Goal: Task Accomplishment & Management: Complete application form

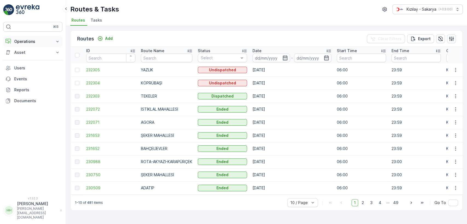
click at [23, 41] on p "Operations" at bounding box center [32, 41] width 37 height 5
click at [30, 71] on link "Cockpit" at bounding box center [37, 74] width 51 height 8
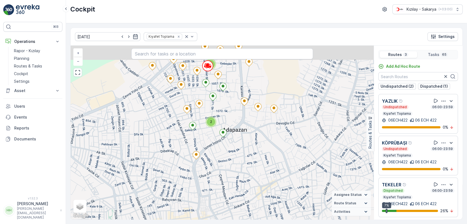
drag, startPoint x: 238, startPoint y: 87, endPoint x: 239, endPoint y: 114, distance: 27.1
click at [239, 114] on div "2 2 2 2 2 + − Satellite Roadmap Terrain Hybrid Leaflet Keyboard shortcuts Map D…" at bounding box center [222, 133] width 303 height 174
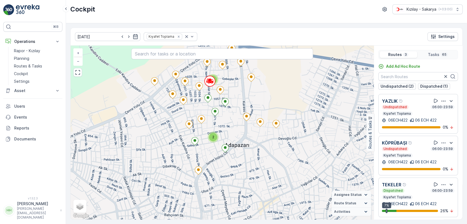
drag, startPoint x: 236, startPoint y: 110, endPoint x: 239, endPoint y: 127, distance: 17.2
click at [239, 127] on div "2 2 2 2 2 + − Satellite Roadmap Terrain Hybrid Leaflet Keyboard shortcuts Map D…" at bounding box center [222, 133] width 303 height 174
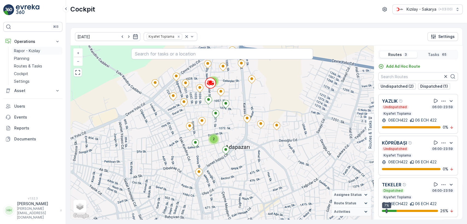
click at [26, 48] on link "Rapor - Kızılay" at bounding box center [37, 51] width 51 height 8
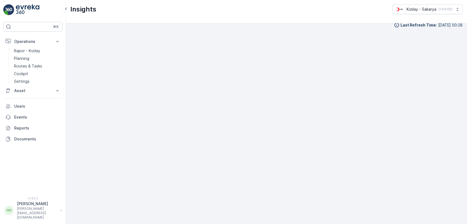
scroll to position [6, 0]
click at [36, 68] on p "Routes & Tasks" at bounding box center [28, 65] width 28 height 5
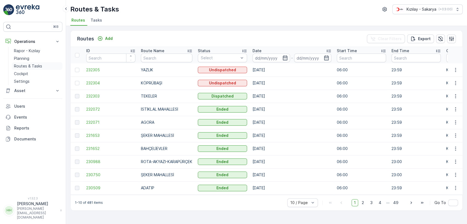
click at [36, 65] on p "Routes & Tasks" at bounding box center [28, 65] width 28 height 5
click at [37, 57] on link "Planning" at bounding box center [37, 59] width 51 height 8
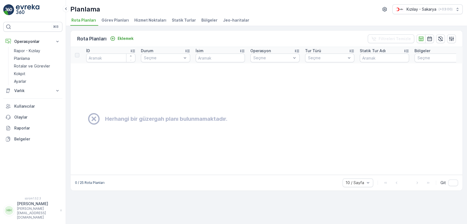
click at [140, 20] on font "Hizmet Noktaları" at bounding box center [150, 20] width 32 height 5
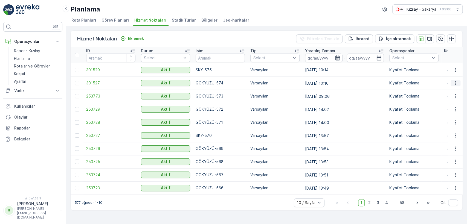
click at [455, 80] on icon "button" at bounding box center [455, 82] width 5 height 5
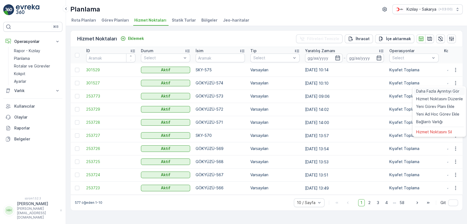
click at [453, 90] on font "Daha Fazla Ayrıntıyı Gör" at bounding box center [437, 91] width 43 height 5
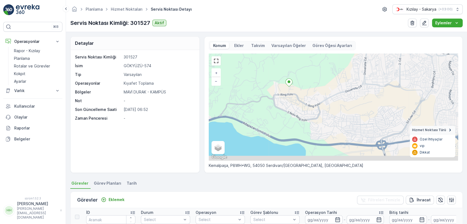
drag, startPoint x: 362, startPoint y: 139, endPoint x: 305, endPoint y: 80, distance: 82.0
click at [305, 80] on div "+ − Uydu Yol haritası Arazi Hibrit Broşür Klavye kısayolları Harita Verileri Ma…" at bounding box center [333, 107] width 249 height 107
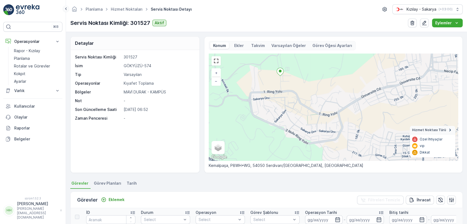
click at [65, 9] on icon at bounding box center [66, 8] width 6 height 7
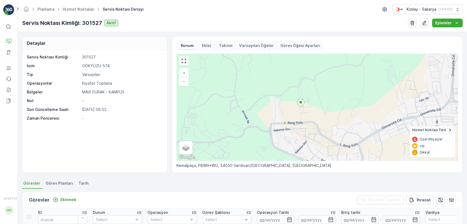
click at [18, 7] on icon at bounding box center [18, 8] width 6 height 7
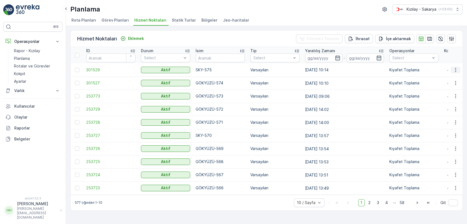
click at [453, 68] on icon "button" at bounding box center [455, 69] width 5 height 5
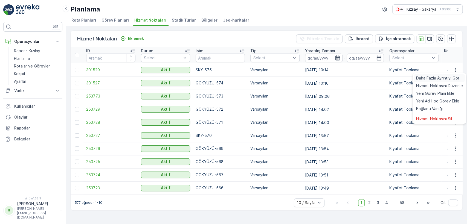
click at [453, 74] on div "Daha Fazla Ayrıntıyı Gör" at bounding box center [439, 78] width 51 height 8
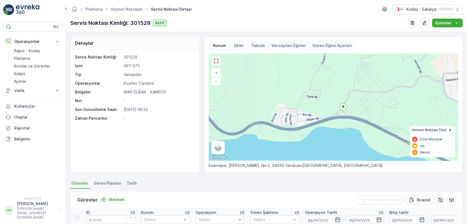
drag, startPoint x: 363, startPoint y: 123, endPoint x: 300, endPoint y: 126, distance: 63.2
click at [301, 126] on div "+ − Uydu Yol haritası Arazi Hibrit Broşür Keyboard shortcuts Map Data Map data …" at bounding box center [333, 107] width 249 height 107
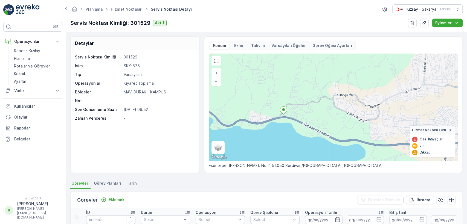
drag, startPoint x: 317, startPoint y: 120, endPoint x: 291, endPoint y: 120, distance: 26.0
click at [291, 120] on div "+ − Uydu Yol haritası Arazi Hibrit Broşür Keyboard shortcuts Map Data Map data …" at bounding box center [333, 107] width 249 height 107
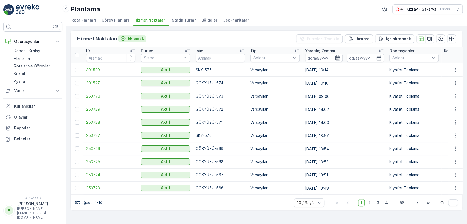
click at [134, 39] on font "Eklemek" at bounding box center [136, 38] width 16 height 5
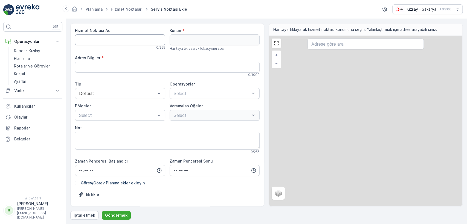
click at [142, 42] on Name "Hizmet Noktası Adı" at bounding box center [120, 39] width 90 height 11
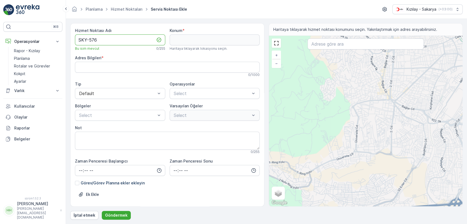
type Name "SKY-576"
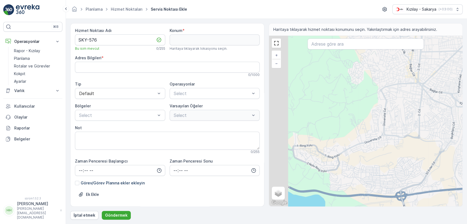
drag, startPoint x: 307, startPoint y: 185, endPoint x: 338, endPoint y: 163, distance: 38.0
click at [338, 163] on div "+ − Uydu Yol haritası Arazi Hibrit Broşür Klavye kısayolları Harita Verileri Ma…" at bounding box center [365, 121] width 193 height 171
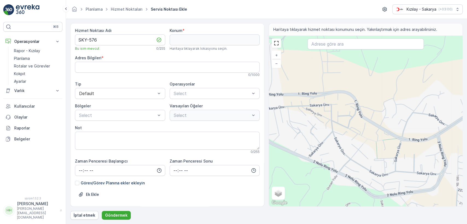
drag, startPoint x: 324, startPoint y: 173, endPoint x: 354, endPoint y: 165, distance: 30.9
click at [354, 165] on div "+ − Uydu Yol haritası Arazi Hibrit Broşür Klavye kısayolları Harita Verileri Ma…" at bounding box center [365, 121] width 193 height 171
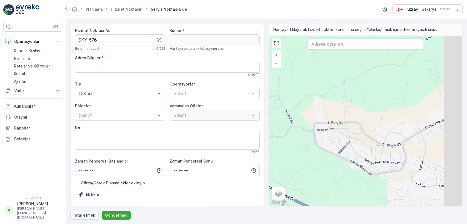
drag, startPoint x: 358, startPoint y: 160, endPoint x: 341, endPoint y: 151, distance: 19.1
click at [341, 152] on div "+ − Uydu Yol haritası Arazi Hibrit Broşür Klavye kısayolları Harita Verileri Ma…" at bounding box center [365, 121] width 193 height 171
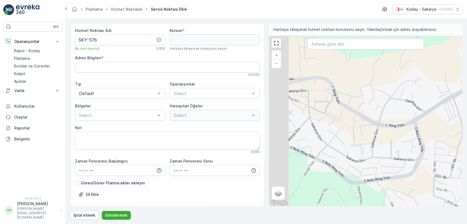
drag, startPoint x: 289, startPoint y: 165, endPoint x: 321, endPoint y: 165, distance: 32.3
click at [320, 166] on div "+ − Uydu Yol haritası Arazi Hibrit Broşür Klavye kısayolları Harita Verileri Ma…" at bounding box center [365, 121] width 193 height 171
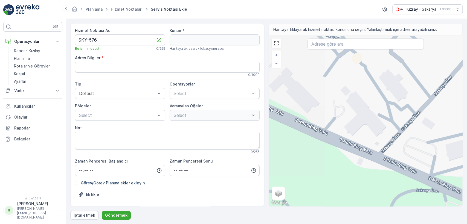
drag, startPoint x: 309, startPoint y: 146, endPoint x: 399, endPoint y: 173, distance: 93.7
click at [399, 173] on div "+ − Uydu Yol haritası Arazi Hibrit Broşür Klavye kısayolları Harita Verileri Ma…" at bounding box center [365, 121] width 193 height 171
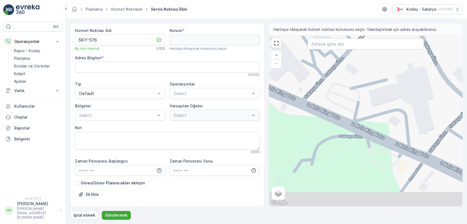
drag, startPoint x: 418, startPoint y: 178, endPoint x: 341, endPoint y: 123, distance: 94.1
click at [341, 123] on div "+ − Uydu Yol haritası Arazi Hibrit Broşür Klavye kısayolları Harita Verileri Ma…" at bounding box center [365, 121] width 193 height 171
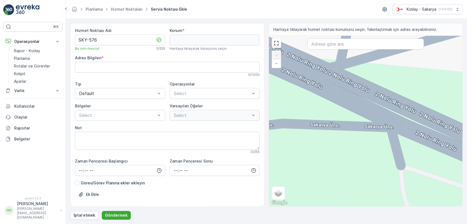
click at [393, 134] on div "+ − Uydu Yol haritası Arazi Hibrit Broşür Klavye kısayolları Harita Verileri Ma…" at bounding box center [365, 121] width 193 height 171
type input "40.74076797124282,30.328724714026837"
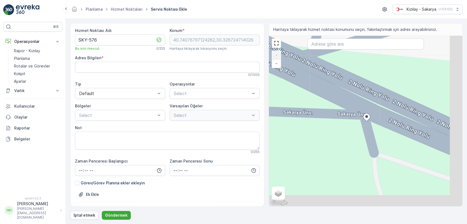
type Info "Minibüs Durağı, Kemalpaşa, Sakarya Ünv., 54050 Serdivan/Sakarya, Türkiye"
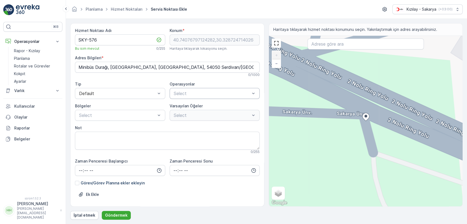
click at [170, 95] on div "Select" at bounding box center [215, 93] width 90 height 11
click at [174, 121] on div at bounding box center [175, 119] width 4 height 4
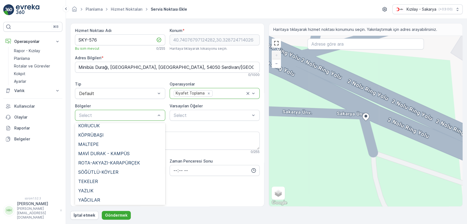
scroll to position [115, 0]
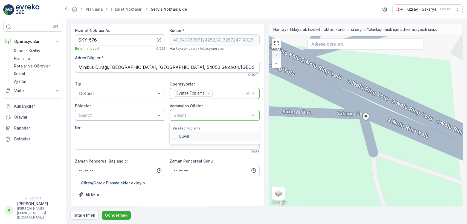
click at [189, 139] on div "Çuval" at bounding box center [215, 137] width 90 height 10
click at [167, 68] on Info "Minibüs Durağı, Kemalpaşa, Sakarya Ünv., 54050 Serdivan/Sakarya, Türkiye" at bounding box center [167, 67] width 185 height 11
click at [118, 215] on font "Göndermek" at bounding box center [116, 215] width 22 height 5
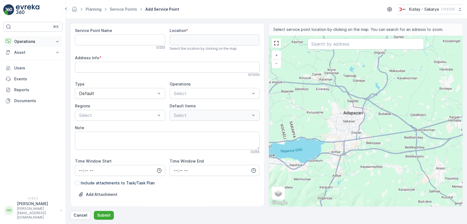
click at [37, 41] on p "Operations" at bounding box center [32, 41] width 37 height 5
click at [39, 60] on link "Planning" at bounding box center [37, 59] width 51 height 8
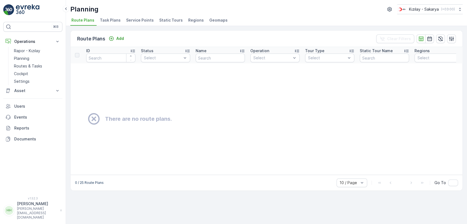
click at [130, 21] on span "Service Points" at bounding box center [140, 20] width 28 height 5
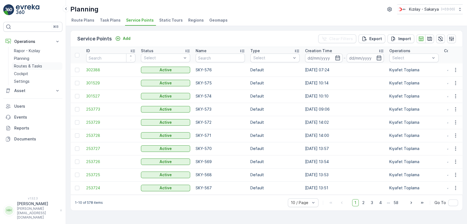
click at [42, 63] on link "Routes & Tasks" at bounding box center [37, 66] width 51 height 8
